Goal: Check status: Check status

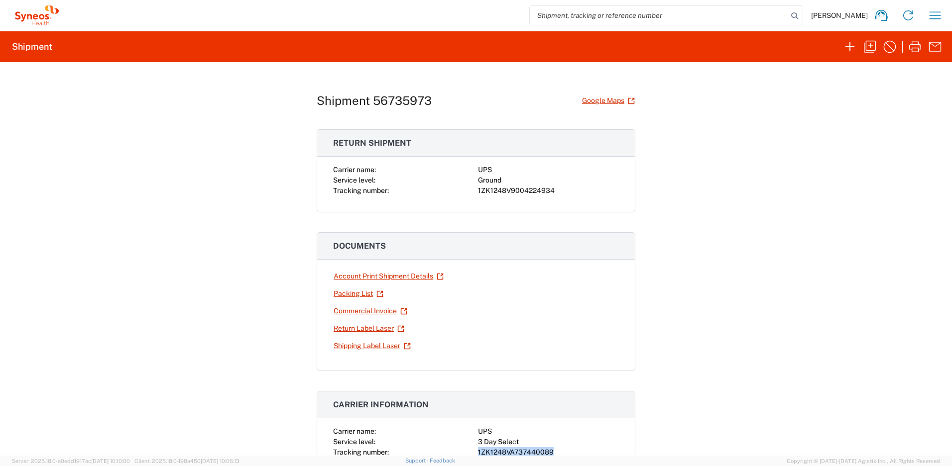
scroll to position [73, 0]
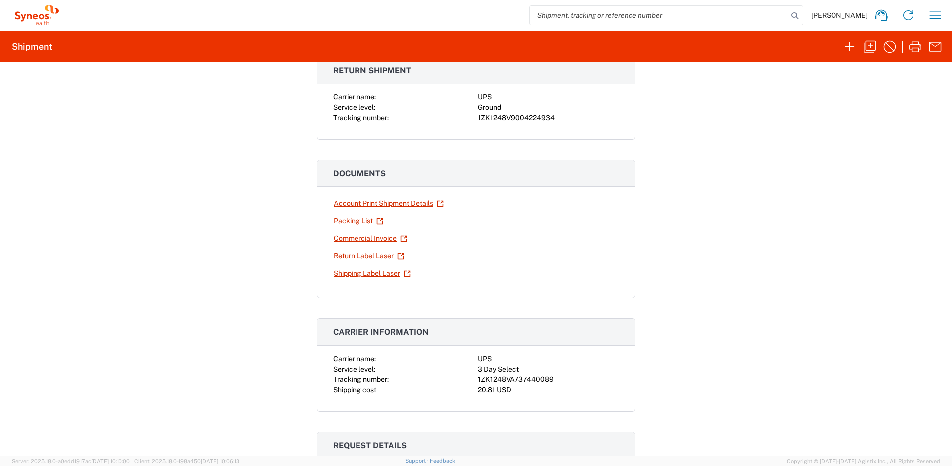
click at [946, 14] on div "[PERSON_NAME] Home Shipment estimator Shipment tracking Desktop shipment reques…" at bounding box center [505, 15] width 887 height 24
click at [942, 14] on icon "button" at bounding box center [935, 15] width 16 height 16
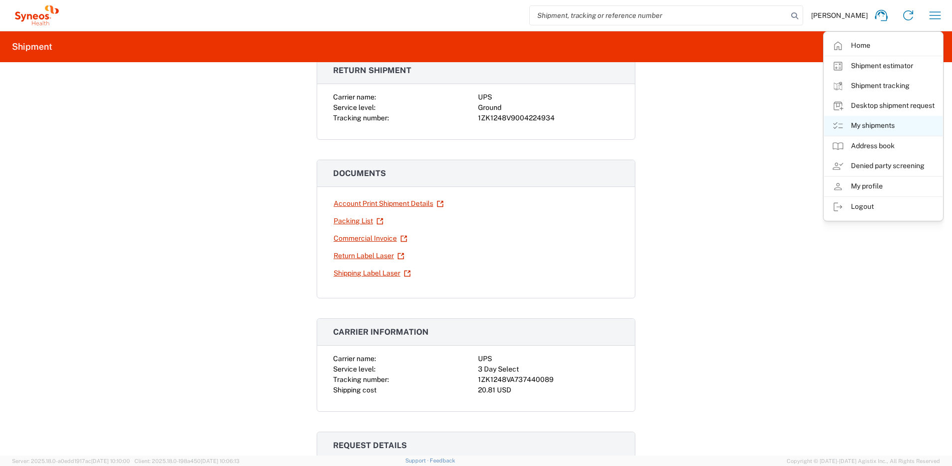
click at [860, 122] on link "My shipments" at bounding box center [883, 126] width 118 height 20
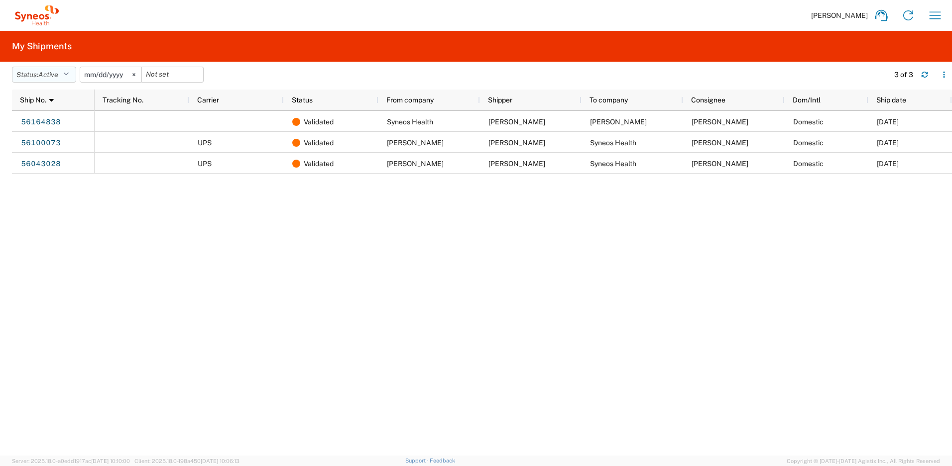
click at [69, 78] on button "Status: Active" at bounding box center [44, 75] width 64 height 16
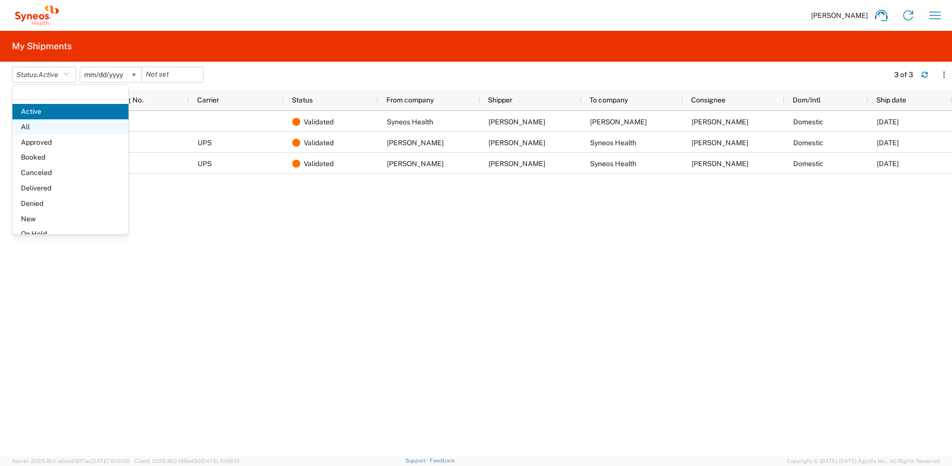
click at [58, 127] on span "All" at bounding box center [70, 126] width 116 height 15
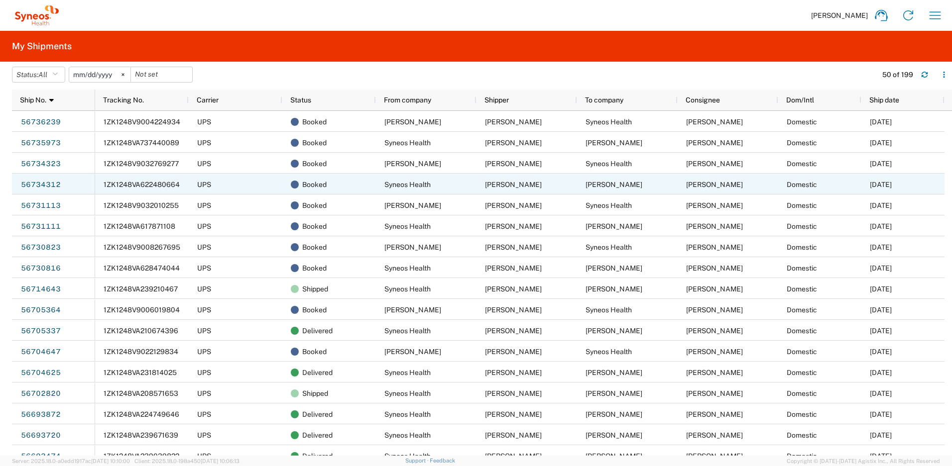
click at [125, 185] on span "1ZK1248VA622480664" at bounding box center [142, 185] width 76 height 8
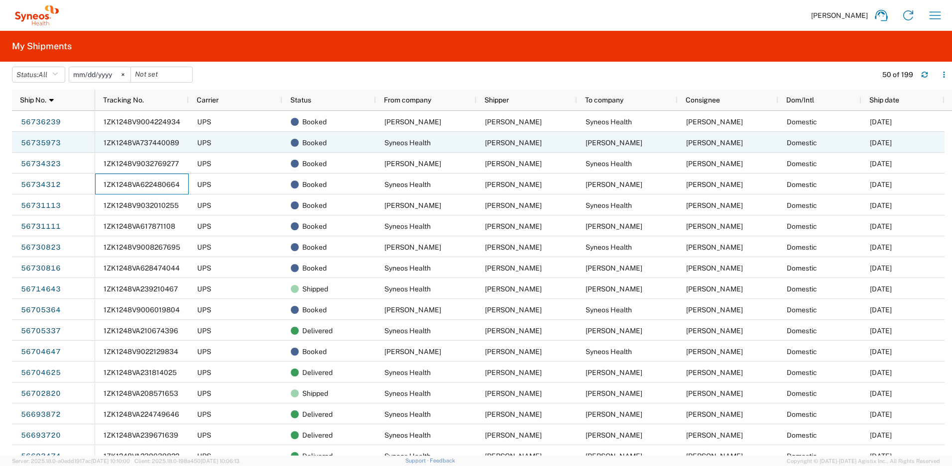
click at [166, 144] on span "1ZK1248VA737440089" at bounding box center [142, 143] width 76 height 8
